Goal: Information Seeking & Learning: Check status

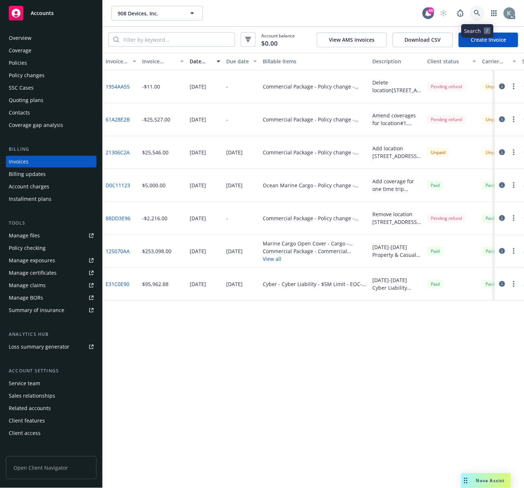
click at [476, 11] on icon at bounding box center [477, 13] width 7 height 7
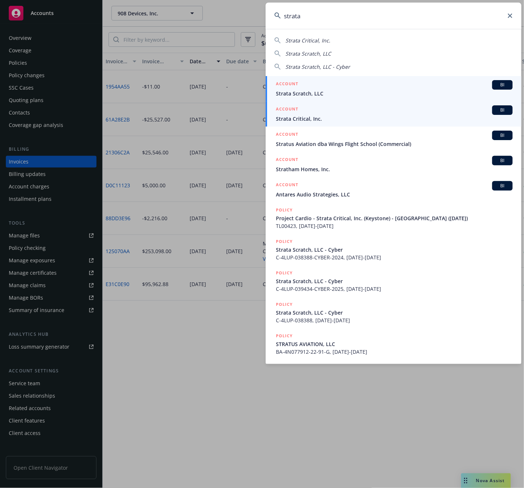
type input "strata"
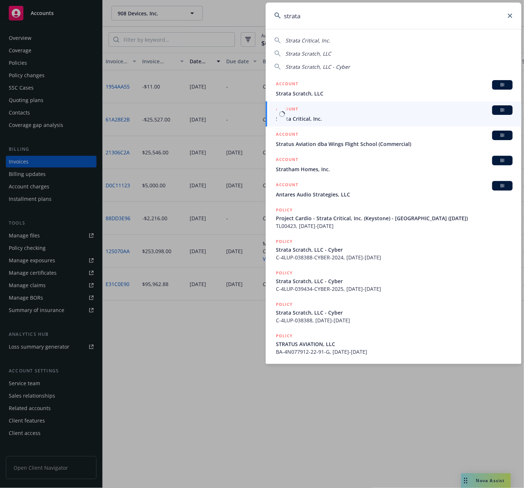
click at [306, 117] on span "Strata Critical, Inc." at bounding box center [394, 119] width 237 height 8
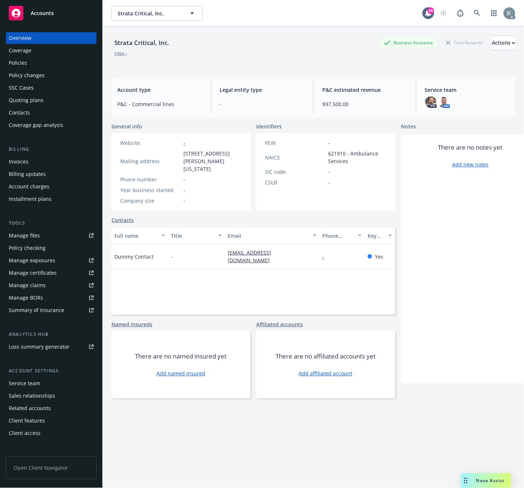
click at [19, 160] on div "Invoices" at bounding box center [19, 162] width 20 height 12
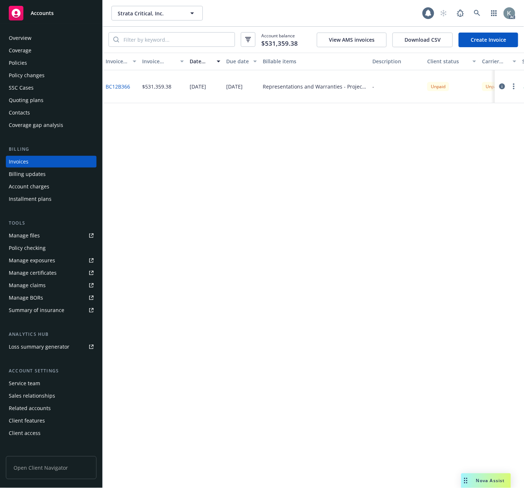
click at [115, 83] on link "BC12B366" at bounding box center [118, 87] width 24 height 8
click at [474, 11] on icon at bounding box center [477, 13] width 6 height 6
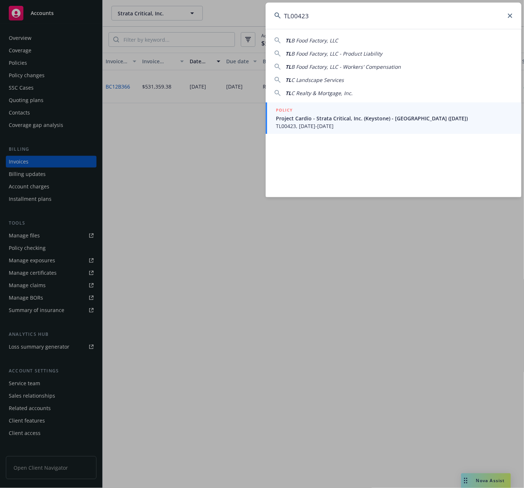
type input "TL00423"
click at [302, 117] on span "Project Cardio - Strata Critical, Inc. (Keystone) - Sands Point R&W (9/15/2025)" at bounding box center [394, 118] width 237 height 8
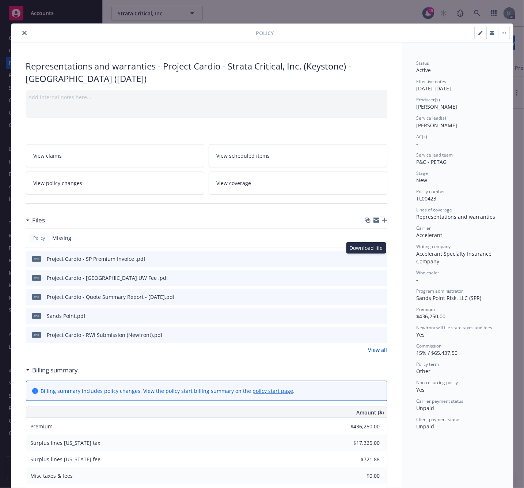
click at [365, 257] on icon "download file" at bounding box center [368, 258] width 6 height 6
click at [365, 276] on icon "download file" at bounding box center [368, 277] width 6 height 6
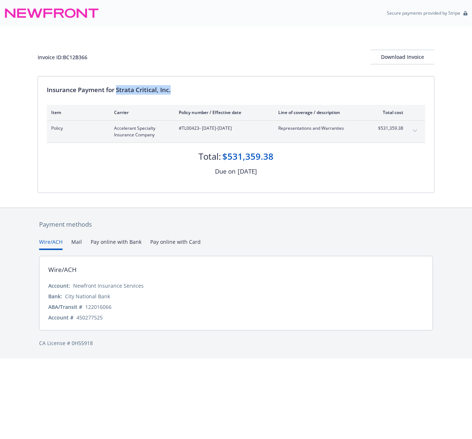
drag, startPoint x: 177, startPoint y: 91, endPoint x: 118, endPoint y: 91, distance: 58.8
click at [118, 91] on div "Insurance Payment for Strata Critical, Inc." at bounding box center [236, 90] width 378 height 10
copy div "Strata Critical, Inc."
drag, startPoint x: 91, startPoint y: 56, endPoint x: 65, endPoint y: 58, distance: 26.4
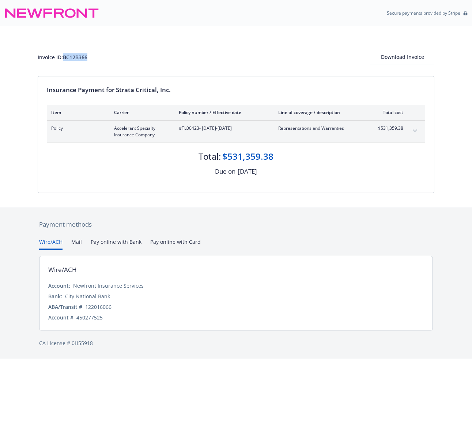
click at [65, 58] on div "Invoice ID: BC12B366 Download Invoice" at bounding box center [236, 57] width 397 height 15
copy div "BC12B366"
drag, startPoint x: 169, startPoint y: 91, endPoint x: 117, endPoint y: 94, distance: 51.6
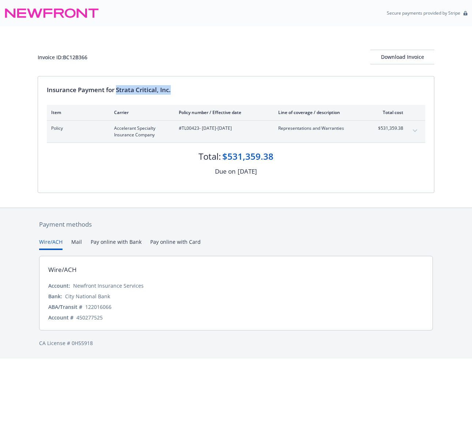
click at [117, 94] on div "Insurance Payment for Strata Critical, Inc." at bounding box center [236, 90] width 378 height 10
copy div "Strata Critical, Inc."
drag, startPoint x: 182, startPoint y: 131, endPoint x: 199, endPoint y: 130, distance: 17.2
click at [199, 130] on span "#TL00423 - 09/16/2025-09/16/2031" at bounding box center [223, 128] width 88 height 7
copy span "TL00423"
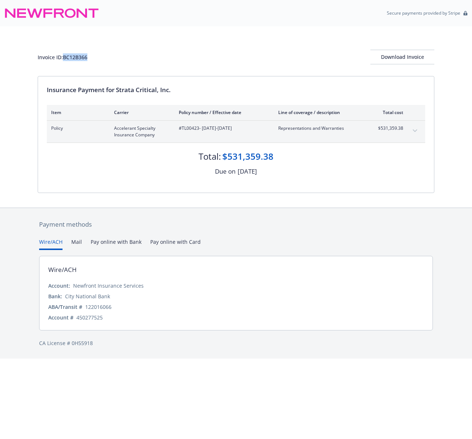
drag, startPoint x: 93, startPoint y: 56, endPoint x: 65, endPoint y: 58, distance: 28.3
click at [65, 58] on div "Invoice ID: BC12B366 Download Invoice" at bounding box center [236, 57] width 397 height 15
copy div "BC12B366"
click at [415, 131] on icon "expand content" at bounding box center [415, 130] width 4 height 3
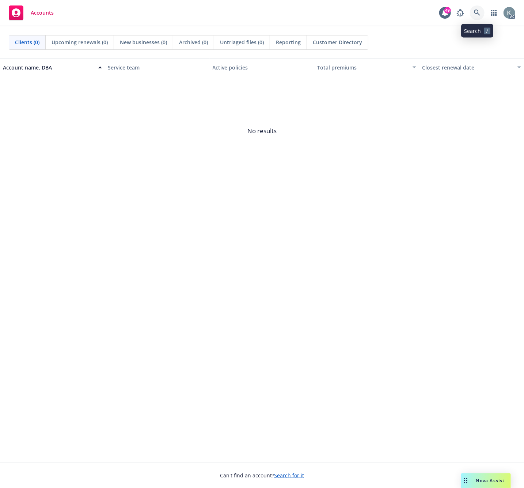
click at [473, 12] on link at bounding box center [477, 12] width 15 height 15
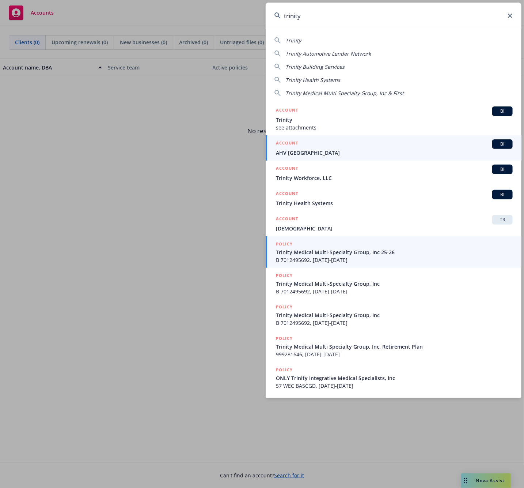
type input "trinity"
click at [298, 253] on span "Trinity Medical Multi-Specialty Group, Inc 25-26" at bounding box center [394, 252] width 237 height 8
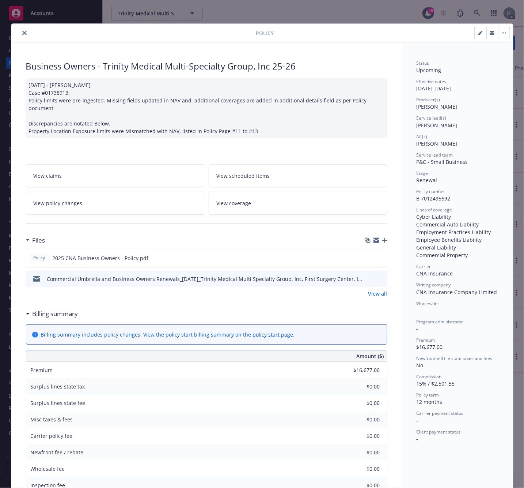
click at [22, 33] on icon "close" at bounding box center [24, 33] width 4 height 4
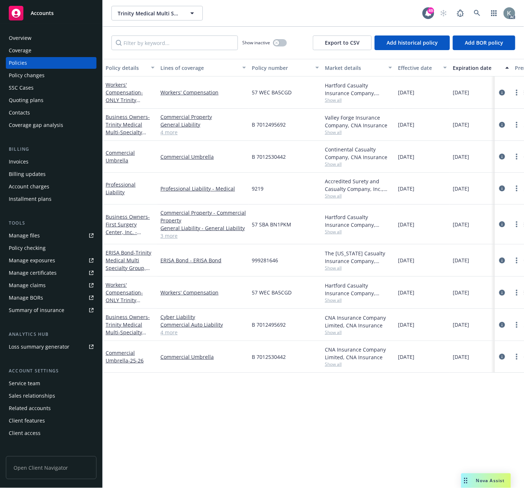
click at [21, 38] on div "Overview" at bounding box center [20, 38] width 23 height 12
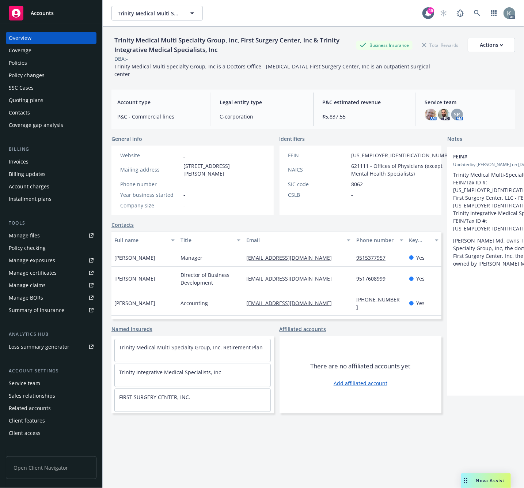
click at [24, 159] on div "Invoices" at bounding box center [19, 162] width 20 height 12
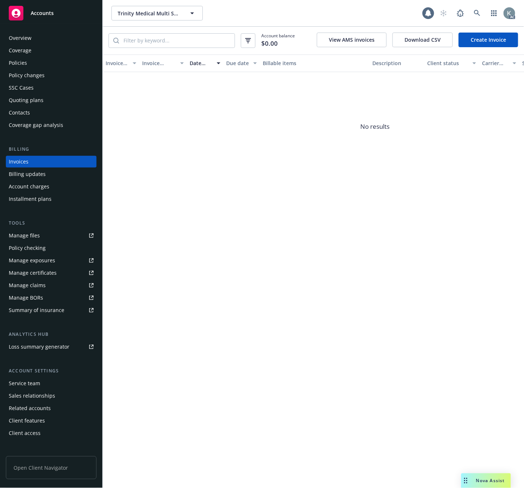
drag, startPoint x: 200, startPoint y: 146, endPoint x: 206, endPoint y: 139, distance: 9.6
click at [201, 145] on span "No results" at bounding box center [375, 127] width 545 height 110
click at [477, 12] on icon at bounding box center [477, 13] width 7 height 7
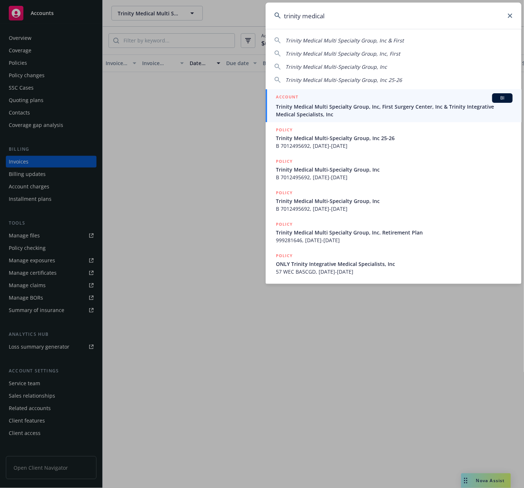
type input "trinity medical"
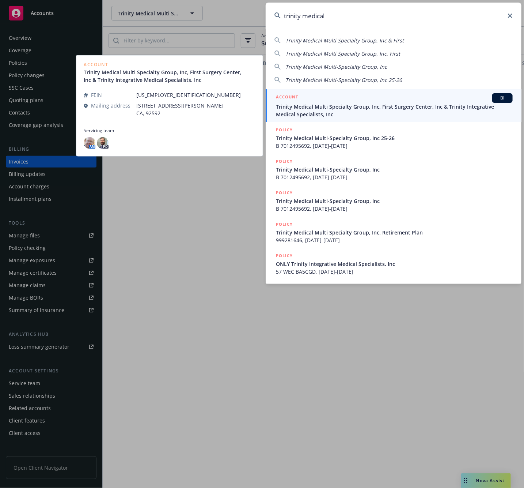
click at [312, 108] on span "Trinity Medical Multi Specialty Group, Inc, First Surgery Center, Inc & Trinity…" at bounding box center [394, 110] width 237 height 15
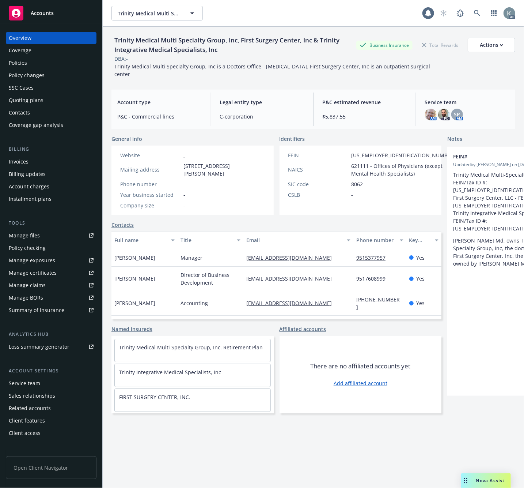
click at [27, 162] on div "Invoices" at bounding box center [19, 162] width 20 height 12
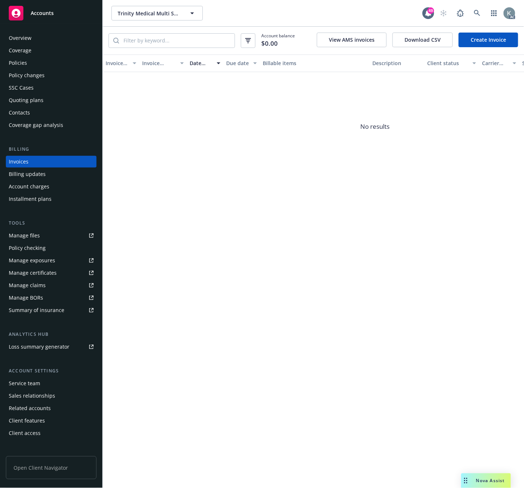
drag, startPoint x: 231, startPoint y: 161, endPoint x: 234, endPoint y: 143, distance: 18.1
click at [232, 161] on span "No results" at bounding box center [375, 127] width 545 height 110
